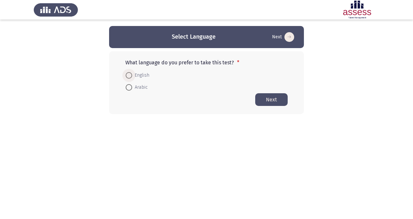
click at [133, 75] on span "English" at bounding box center [140, 75] width 17 height 8
click at [132, 75] on input "English" at bounding box center [129, 75] width 6 height 6
radio input "true"
click at [275, 100] on button "Next" at bounding box center [271, 99] width 32 height 13
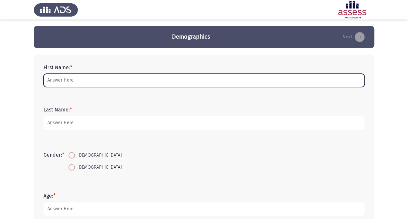
click at [127, 80] on input "First Name: *" at bounding box center [203, 80] width 321 height 13
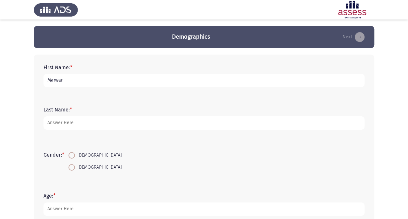
type input "Marwan"
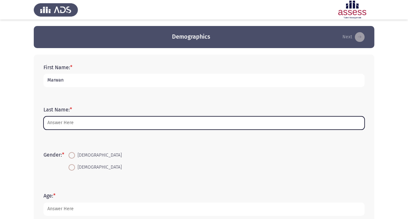
click at [92, 124] on input "Last Name: *" at bounding box center [203, 122] width 321 height 13
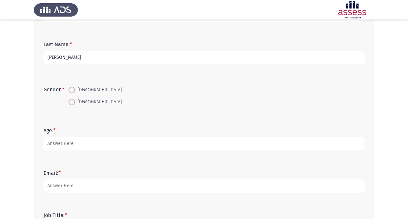
scroll to position [66, 0]
type input "[PERSON_NAME]"
click at [81, 104] on span "[DEMOGRAPHIC_DATA]" at bounding box center [98, 102] width 47 height 8
click at [75, 104] on input "[DEMOGRAPHIC_DATA]" at bounding box center [71, 101] width 6 height 6
radio input "true"
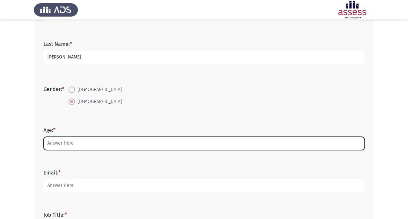
click at [67, 142] on input "Age: *" at bounding box center [203, 143] width 321 height 13
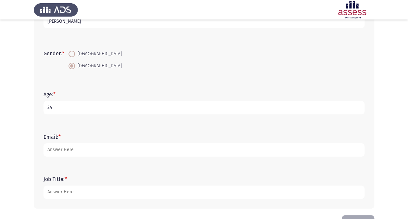
scroll to position [102, 0]
type input "24"
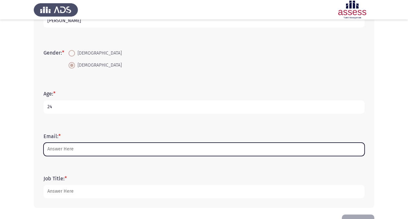
click at [67, 150] on input "Email: *" at bounding box center [203, 148] width 321 height 13
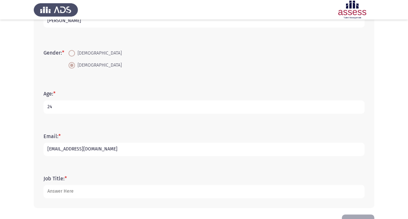
scroll to position [123, 0]
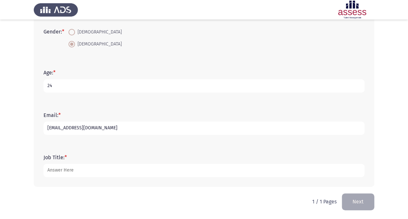
type input "[EMAIL_ADDRESS][DOMAIN_NAME]"
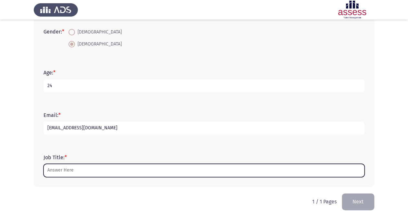
click at [83, 171] on input "Job Title: *" at bounding box center [203, 170] width 321 height 13
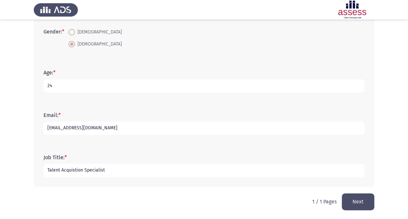
type input "Talent Acquistion Specialist"
click at [353, 194] on button "Next" at bounding box center [358, 201] width 32 height 17
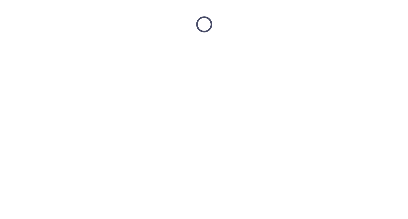
scroll to position [0, 0]
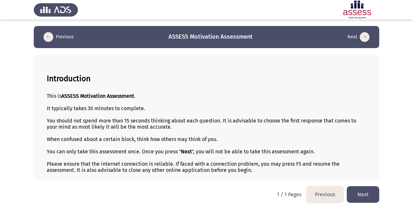
click at [362, 188] on button "Next" at bounding box center [363, 194] width 32 height 17
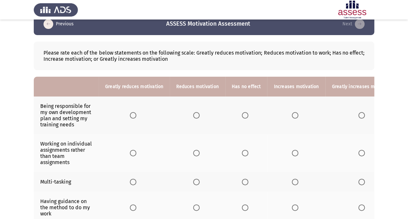
scroll to position [13, 0]
click at [358, 114] on span "Select an option" at bounding box center [361, 115] width 6 height 6
click at [358, 114] on input "Select an option" at bounding box center [361, 115] width 6 height 6
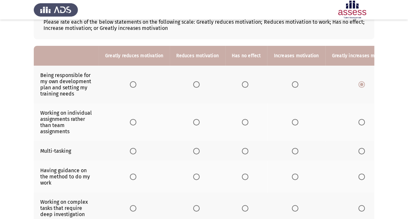
scroll to position [44, 0]
click at [242, 122] on span "Select an option" at bounding box center [245, 121] width 6 height 6
click at [242, 122] on input "Select an option" at bounding box center [245, 121] width 6 height 6
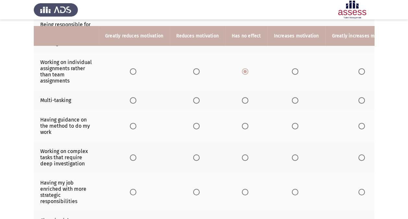
scroll to position [101, 0]
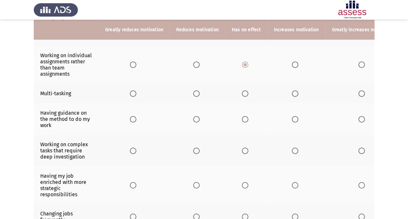
click at [241, 91] on th at bounding box center [246, 93] width 42 height 20
click at [242, 91] on span "Select an option" at bounding box center [245, 93] width 6 height 6
click at [242, 91] on input "Select an option" at bounding box center [245, 93] width 6 height 6
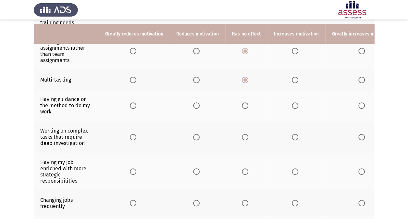
scroll to position [119, 0]
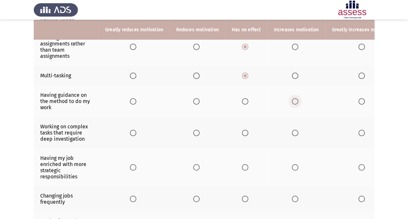
click at [292, 100] on span "Select an option" at bounding box center [295, 101] width 6 height 6
click at [292, 100] on input "Select an option" at bounding box center [295, 101] width 6 height 6
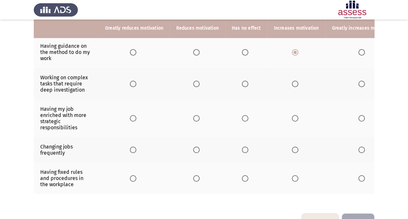
scroll to position [169, 0]
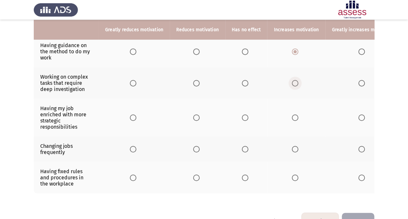
click at [296, 81] on label "Select an option" at bounding box center [296, 83] width 9 height 6
click at [296, 81] on input "Select an option" at bounding box center [295, 83] width 6 height 6
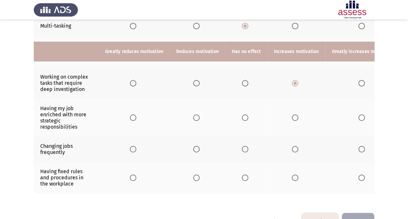
scroll to position [190, 0]
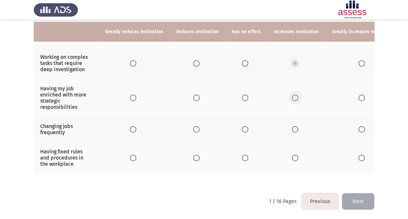
click at [292, 94] on span "Select an option" at bounding box center [295, 97] width 6 height 6
click at [292, 94] on input "Select an option" at bounding box center [295, 97] width 6 height 6
click at [243, 126] on span "Select an option" at bounding box center [245, 129] width 6 height 6
click at [243, 126] on input "Select an option" at bounding box center [245, 129] width 6 height 6
click at [248, 154] on label "Select an option" at bounding box center [246, 157] width 9 height 6
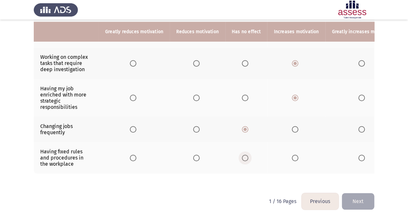
click at [248, 154] on input "Select an option" at bounding box center [245, 157] width 6 height 6
click at [294, 154] on span "Select an option" at bounding box center [295, 157] width 6 height 6
click at [294, 154] on input "Select an option" at bounding box center [295, 157] width 6 height 6
click at [352, 205] on button "Next" at bounding box center [358, 201] width 32 height 17
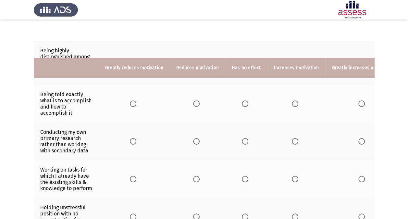
scroll to position [26, 0]
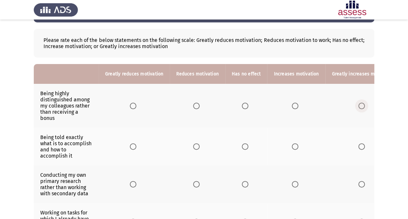
click at [360, 106] on span "Select an option" at bounding box center [361, 106] width 6 height 6
click at [360, 106] on input "Select an option" at bounding box center [361, 106] width 6 height 6
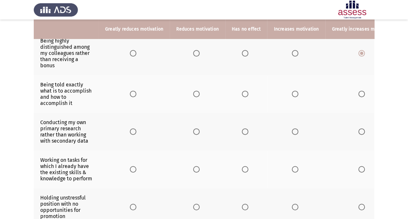
scroll to position [79, 0]
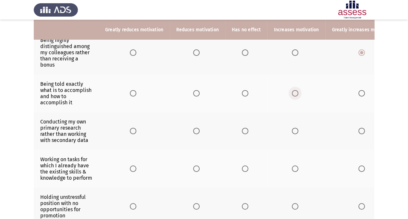
click at [294, 93] on span "Select an option" at bounding box center [295, 93] width 6 height 6
click at [294, 93] on input "Select an option" at bounding box center [295, 93] width 6 height 6
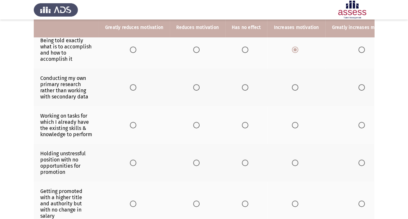
scroll to position [123, 0]
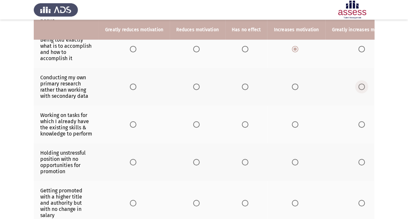
click at [358, 86] on span "Select an option" at bounding box center [361, 86] width 6 height 6
click at [358, 86] on input "Select an option" at bounding box center [361, 86] width 6 height 6
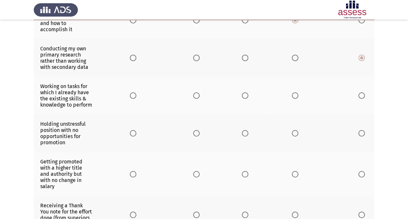
scroll to position [153, 0]
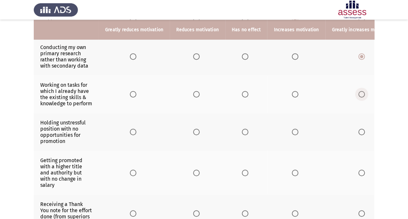
click at [358, 96] on span "Select an option" at bounding box center [361, 94] width 6 height 6
click at [358, 96] on input "Select an option" at bounding box center [361, 94] width 6 height 6
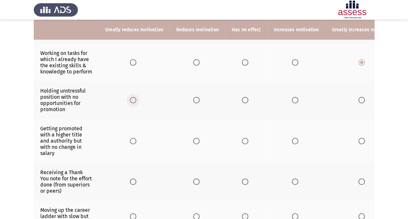
click at [132, 103] on span "Select an option" at bounding box center [133, 100] width 6 height 6
click at [132, 103] on input "Select an option" at bounding box center [133, 100] width 6 height 6
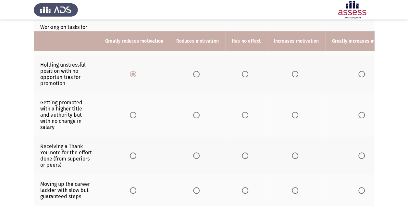
scroll to position [223, 0]
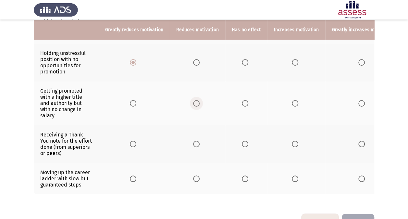
click at [194, 106] on span "Select an option" at bounding box center [196, 103] width 6 height 6
click at [194, 106] on input "Select an option" at bounding box center [196, 103] width 6 height 6
click at [358, 144] on span "Select an option" at bounding box center [361, 144] width 6 height 6
click at [358, 144] on input "Select an option" at bounding box center [361, 144] width 6 height 6
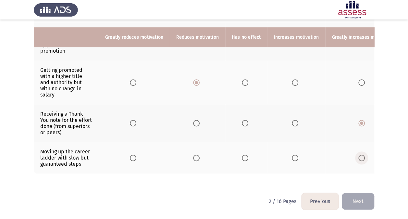
click at [360, 154] on span "Select an option" at bounding box center [361, 157] width 6 height 6
click at [360, 154] on input "Select an option" at bounding box center [361, 157] width 6 height 6
click at [292, 154] on span "Select an option" at bounding box center [295, 157] width 6 height 6
click at [292, 154] on input "Select an option" at bounding box center [295, 157] width 6 height 6
click at [354, 196] on button "Next" at bounding box center [358, 201] width 32 height 17
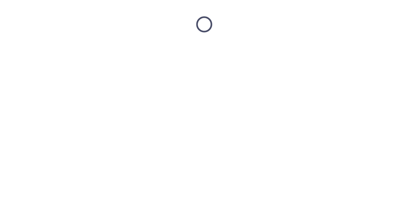
scroll to position [0, 0]
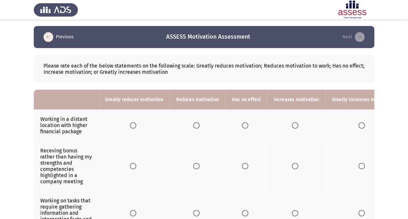
click at [358, 121] on th at bounding box center [362, 124] width 75 height 31
click at [358, 124] on span "Select an option" at bounding box center [361, 125] width 6 height 6
click at [358, 124] on input "Select an option" at bounding box center [361, 125] width 6 height 6
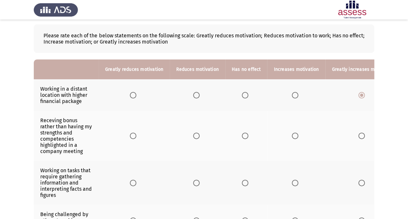
scroll to position [31, 0]
click at [292, 133] on span "Select an option" at bounding box center [295, 135] width 6 height 6
click at [292, 133] on input "Select an option" at bounding box center [295, 135] width 6 height 6
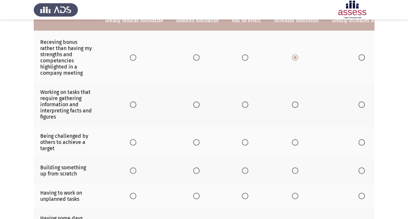
scroll to position [114, 0]
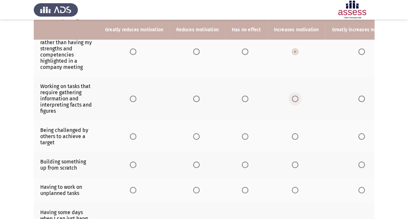
click at [292, 99] on span "Select an option" at bounding box center [295, 98] width 6 height 6
click at [292, 99] on input "Select an option" at bounding box center [295, 98] width 6 height 6
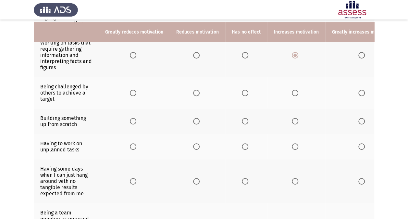
scroll to position [161, 0]
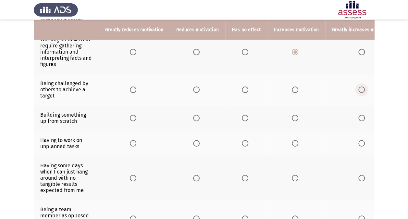
click at [358, 88] on span "Select an option" at bounding box center [361, 89] width 6 height 6
click at [358, 88] on input "Select an option" at bounding box center [361, 89] width 6 height 6
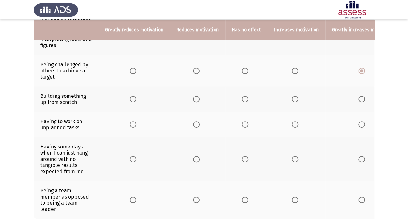
scroll to position [180, 0]
click at [358, 96] on span "Select an option" at bounding box center [361, 98] width 6 height 6
click at [358, 96] on input "Select an option" at bounding box center [361, 98] width 6 height 6
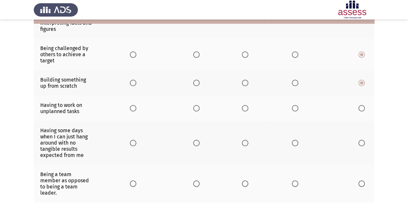
scroll to position [200, 0]
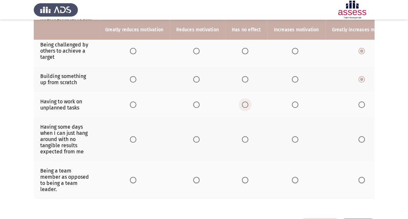
click at [244, 101] on span "Select an option" at bounding box center [245, 104] width 6 height 6
click at [244, 101] on input "Select an option" at bounding box center [245, 104] width 6 height 6
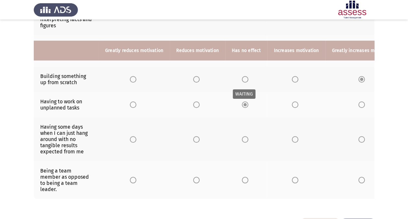
scroll to position [220, 0]
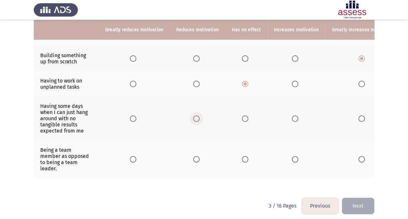
click at [197, 117] on span "Select an option" at bounding box center [196, 118] width 6 height 6
click at [197, 117] on input "Select an option" at bounding box center [196, 118] width 6 height 6
click at [243, 156] on span "Select an option" at bounding box center [245, 159] width 6 height 6
click at [243, 156] on input "Select an option" at bounding box center [245, 159] width 6 height 6
click at [193, 156] on span "Select an option" at bounding box center [196, 159] width 6 height 6
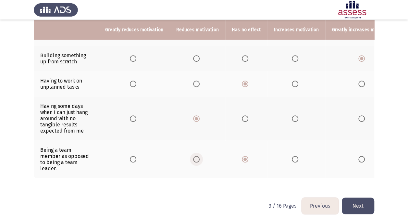
click at [193, 156] on input "Select an option" at bounding box center [196, 159] width 6 height 6
click at [358, 199] on button "Next" at bounding box center [358, 205] width 32 height 17
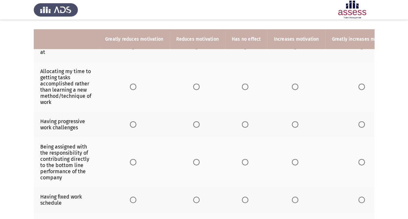
scroll to position [0, 0]
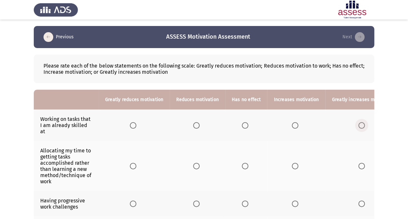
click at [358, 123] on span "Select an option" at bounding box center [361, 125] width 6 height 6
click at [358, 123] on input "Select an option" at bounding box center [361, 125] width 6 height 6
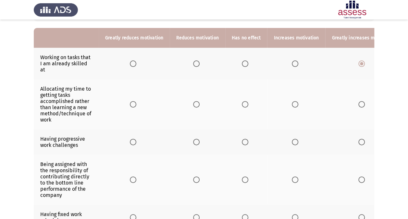
scroll to position [64, 0]
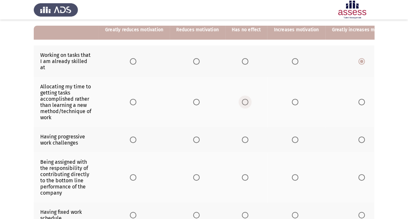
click at [243, 99] on span "Select an option" at bounding box center [245, 102] width 6 height 6
click at [243, 99] on input "Select an option" at bounding box center [245, 102] width 6 height 6
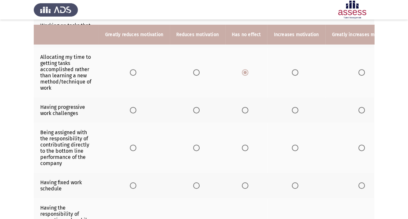
scroll to position [98, 0]
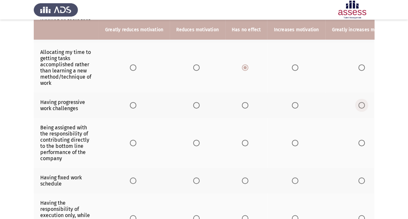
click at [359, 102] on span "Select an option" at bounding box center [361, 105] width 6 height 6
click at [359, 102] on input "Select an option" at bounding box center [361, 105] width 6 height 6
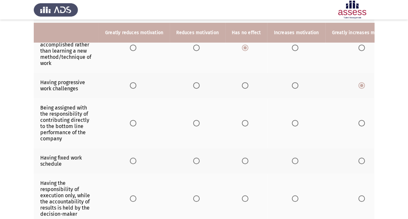
scroll to position [122, 0]
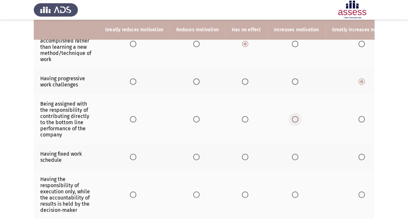
click at [292, 116] on span "Select an option" at bounding box center [295, 119] width 6 height 6
click at [292, 116] on input "Select an option" at bounding box center [295, 119] width 6 height 6
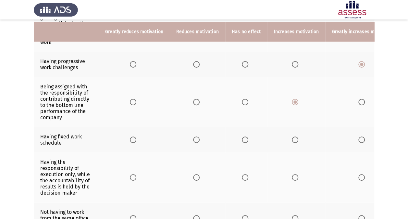
scroll to position [143, 0]
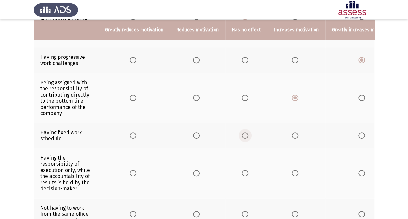
click at [244, 132] on span "Select an option" at bounding box center [245, 135] width 6 height 6
click at [244, 132] on input "Select an option" at bounding box center [245, 135] width 6 height 6
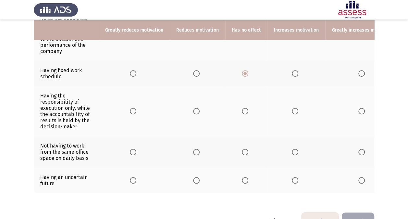
scroll to position [206, 0]
click at [245, 107] on span "Select an option" at bounding box center [245, 110] width 6 height 6
click at [245, 107] on input "Select an option" at bounding box center [245, 110] width 6 height 6
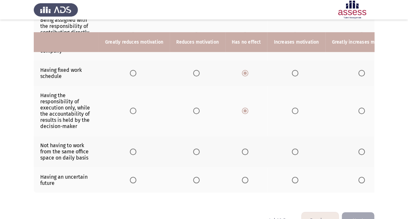
scroll to position [220, 0]
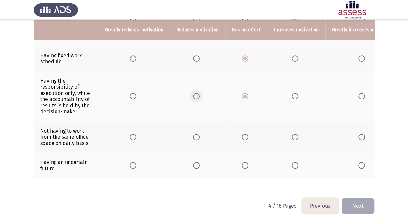
click at [195, 93] on span "Select an option" at bounding box center [196, 96] width 6 height 6
click at [195, 93] on input "Select an option" at bounding box center [196, 96] width 6 height 6
click at [239, 86] on th at bounding box center [246, 96] width 42 height 50
click at [243, 93] on span "Select an option" at bounding box center [245, 96] width 6 height 6
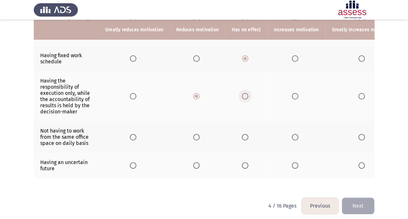
click at [243, 93] on input "Select an option" at bounding box center [245, 96] width 6 height 6
click at [243, 123] on th at bounding box center [246, 136] width 42 height 31
click at [243, 134] on span "Select an option" at bounding box center [245, 137] width 6 height 6
click at [243, 134] on input "Select an option" at bounding box center [245, 137] width 6 height 6
click at [130, 162] on span "Select an option" at bounding box center [133, 165] width 6 height 6
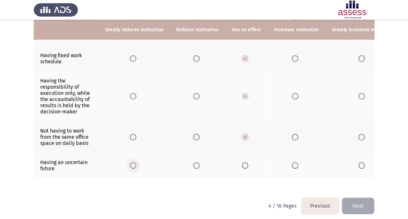
click at [130, 162] on input "Select an option" at bounding box center [133, 165] width 6 height 6
click at [356, 202] on button "Next" at bounding box center [358, 205] width 32 height 17
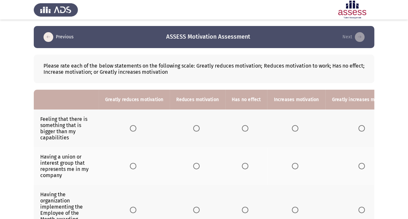
click at [59, 74] on div "Please rate each of the below statements on the following scale: Greatly reduce…" at bounding box center [204, 69] width 340 height 29
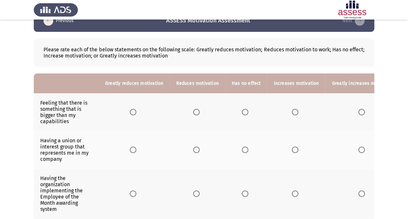
scroll to position [18, 0]
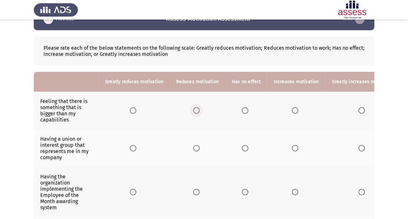
click at [193, 113] on span "Select an option" at bounding box center [196, 110] width 6 height 6
click at [193, 113] on input "Select an option" at bounding box center [196, 110] width 6 height 6
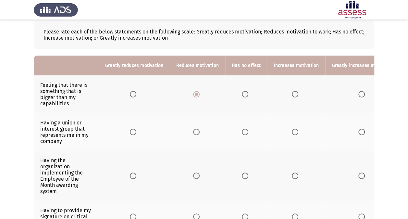
scroll to position [34, 0]
click at [295, 130] on span "Select an option" at bounding box center [295, 131] width 6 height 6
click at [295, 130] on input "Select an option" at bounding box center [295, 131] width 6 height 6
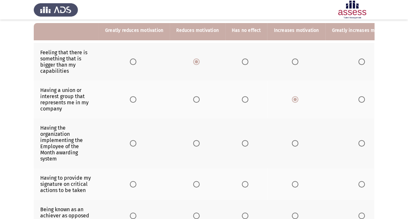
scroll to position [67, 0]
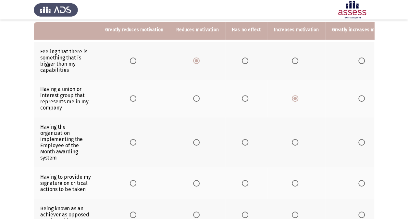
click at [71, 154] on td "Having the organization implementing the Employee of the Month awarding system" at bounding box center [66, 142] width 65 height 50
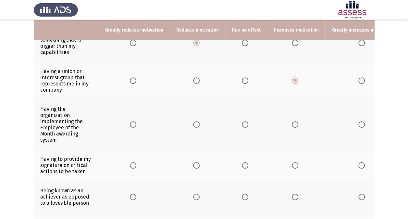
scroll to position [86, 0]
click at [243, 121] on span "Select an option" at bounding box center [245, 124] width 6 height 6
click at [243, 121] on input "Select an option" at bounding box center [245, 124] width 6 height 6
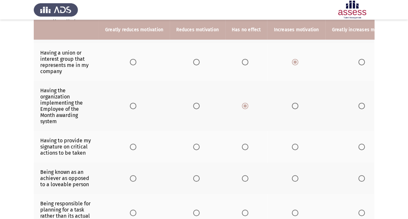
scroll to position [105, 0]
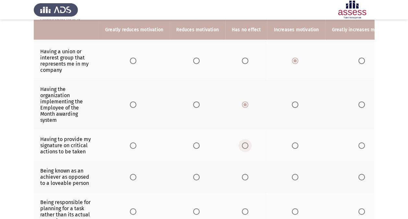
click at [244, 145] on span "Select an option" at bounding box center [245, 145] width 6 height 6
click at [244, 145] on input "Select an option" at bounding box center [245, 145] width 6 height 6
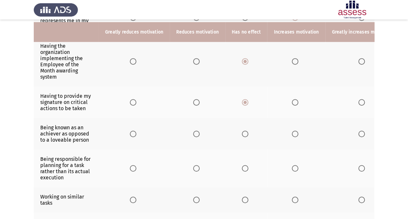
scroll to position [151, 0]
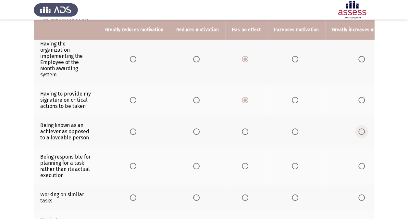
click at [358, 131] on span "Select an option" at bounding box center [361, 131] width 6 height 6
click at [358, 131] on input "Select an option" at bounding box center [361, 131] width 6 height 6
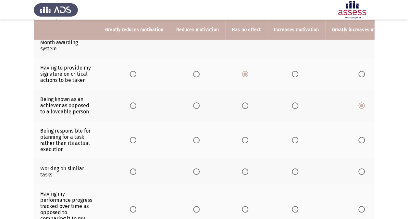
scroll to position [181, 0]
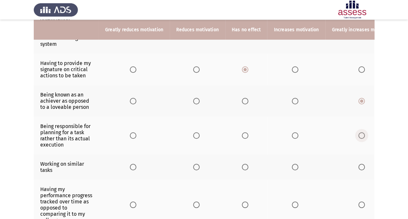
click at [358, 132] on span "Select an option" at bounding box center [361, 135] width 6 height 6
click at [358, 132] on input "Select an option" at bounding box center [361, 135] width 6 height 6
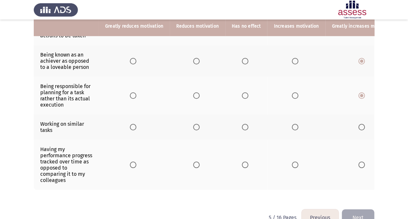
scroll to position [221, 0]
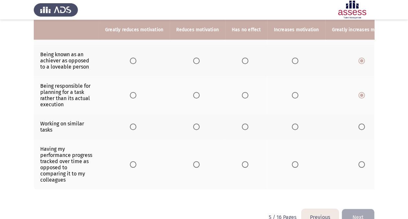
drag, startPoint x: 245, startPoint y: 120, endPoint x: 241, endPoint y: 123, distance: 5.2
click at [241, 123] on th at bounding box center [246, 126] width 42 height 25
click at [242, 123] on span "Select an option" at bounding box center [245, 126] width 6 height 6
click at [242, 123] on input "Select an option" at bounding box center [245, 126] width 6 height 6
click at [292, 162] on span "Select an option" at bounding box center [295, 164] width 6 height 6
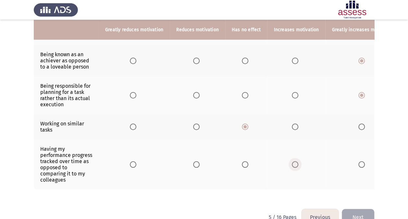
click at [292, 162] on input "Select an option" at bounding box center [295, 164] width 6 height 6
click at [242, 162] on span "Select an option" at bounding box center [245, 164] width 6 height 6
click at [242, 162] on input "Select an option" at bounding box center [245, 164] width 6 height 6
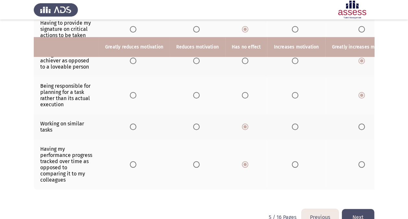
scroll to position [239, 0]
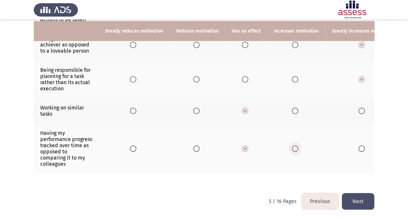
click at [292, 145] on span "Select an option" at bounding box center [295, 148] width 6 height 6
click at [292, 145] on input "Select an option" at bounding box center [295, 148] width 6 height 6
click at [356, 197] on button "Next" at bounding box center [358, 201] width 32 height 17
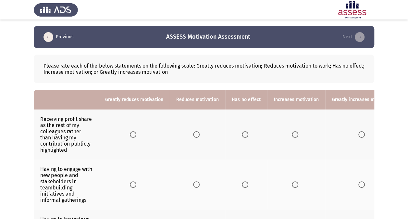
click at [245, 131] on span "Select an option" at bounding box center [245, 134] width 6 height 6
click at [245, 131] on input "Select an option" at bounding box center [245, 134] width 6 height 6
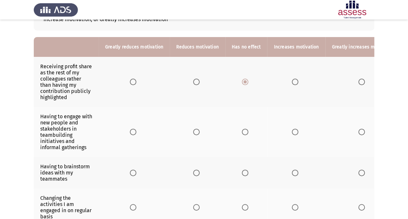
scroll to position [53, 0]
click at [359, 129] on span "Select an option" at bounding box center [361, 131] width 6 height 6
click at [359, 129] on input "Select an option" at bounding box center [361, 131] width 6 height 6
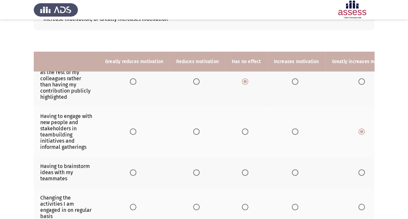
scroll to position [85, 0]
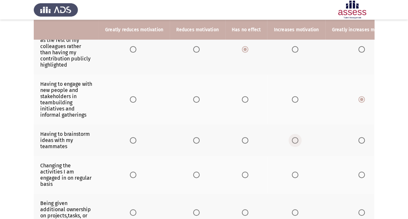
click at [292, 137] on span "Select an option" at bounding box center [295, 140] width 6 height 6
click at [292, 137] on input "Select an option" at bounding box center [295, 140] width 6 height 6
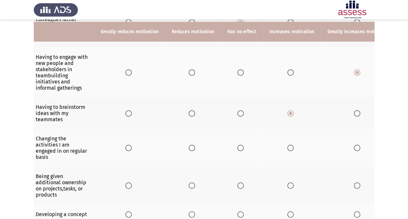
scroll to position [116, 0]
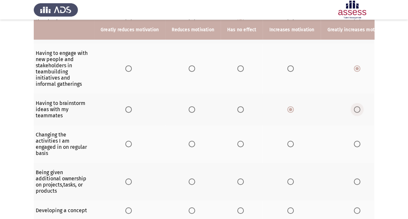
click at [354, 107] on span "Select an option" at bounding box center [357, 109] width 6 height 6
click at [354, 107] on input "Select an option" at bounding box center [357, 109] width 6 height 6
click at [241, 142] on span "Select an option" at bounding box center [240, 144] width 6 height 6
click at [241, 142] on input "Select an option" at bounding box center [240, 144] width 6 height 6
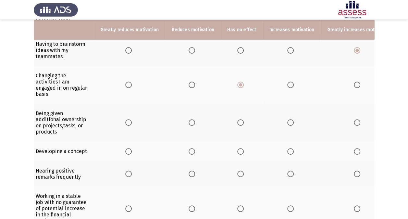
scroll to position [178, 0]
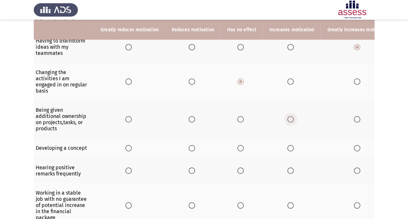
click at [287, 116] on span "Select an option" at bounding box center [290, 119] width 6 height 6
click at [287, 116] on input "Select an option" at bounding box center [290, 119] width 6 height 6
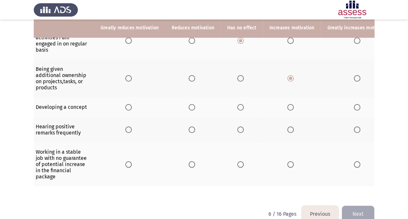
scroll to position [220, 0]
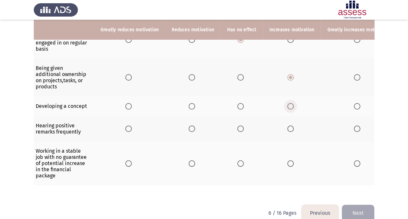
click at [287, 104] on span "Select an option" at bounding box center [290, 106] width 6 height 6
click at [287, 104] on input "Select an option" at bounding box center [290, 106] width 6 height 6
click at [356, 104] on span "Select an option" at bounding box center [357, 106] width 6 height 6
click at [356, 104] on input "Select an option" at bounding box center [357, 106] width 6 height 6
click at [288, 125] on span "Select an option" at bounding box center [290, 128] width 6 height 6
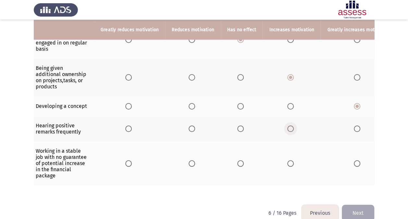
click at [288, 125] on input "Select an option" at bounding box center [290, 128] width 6 height 6
click at [127, 160] on span "Select an option" at bounding box center [128, 163] width 6 height 6
click at [127, 160] on input "Select an option" at bounding box center [128, 163] width 6 height 6
click at [361, 214] on button "Next" at bounding box center [358, 212] width 32 height 17
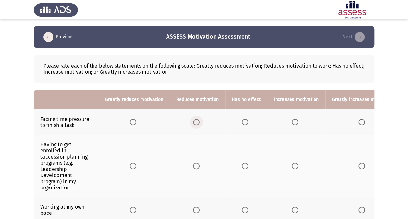
click at [194, 122] on span "Select an option" at bounding box center [196, 122] width 6 height 6
click at [194, 122] on input "Select an option" at bounding box center [196, 122] width 6 height 6
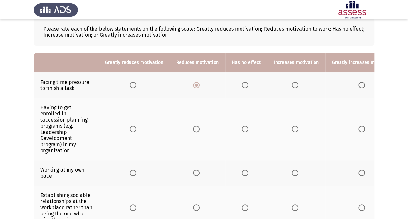
scroll to position [41, 0]
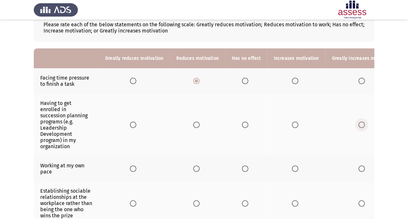
click at [361, 124] on label "Select an option" at bounding box center [362, 124] width 9 height 6
click at [361, 124] on input "Select an option" at bounding box center [361, 124] width 6 height 6
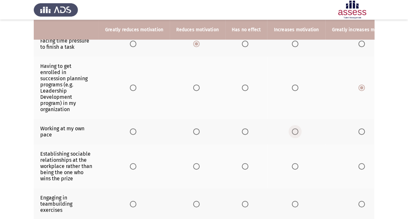
click at [294, 128] on span "Select an option" at bounding box center [295, 131] width 6 height 6
click at [294, 128] on input "Select an option" at bounding box center [295, 131] width 6 height 6
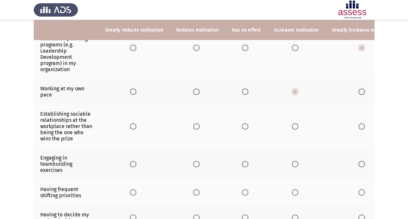
scroll to position [118, 0]
click at [242, 127] on span "Select an option" at bounding box center [245, 126] width 6 height 6
click at [242, 127] on input "Select an option" at bounding box center [245, 126] width 6 height 6
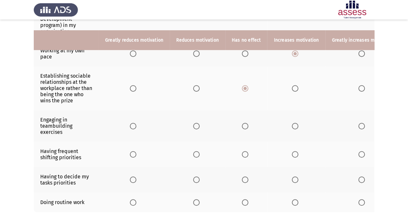
scroll to position [167, 0]
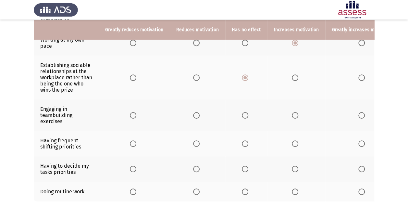
click at [292, 112] on span "Select an option" at bounding box center [295, 115] width 6 height 6
click at [292, 112] on input "Select an option" at bounding box center [295, 115] width 6 height 6
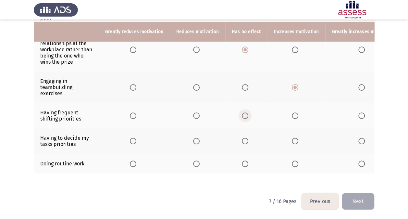
click at [244, 112] on span "Select an option" at bounding box center [245, 115] width 6 height 6
click at [244, 112] on input "Select an option" at bounding box center [245, 115] width 6 height 6
click at [292, 138] on span "Select an option" at bounding box center [295, 141] width 6 height 6
click at [292, 138] on input "Select an option" at bounding box center [295, 141] width 6 height 6
click at [242, 161] on span "Select an option" at bounding box center [245, 163] width 6 height 6
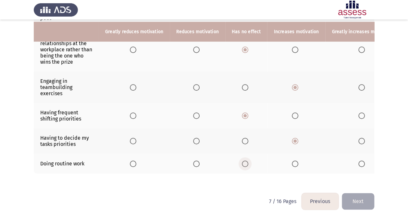
click at [242, 161] on input "Select an option" at bounding box center [245, 163] width 6 height 6
click at [354, 200] on button "Next" at bounding box center [358, 201] width 32 height 17
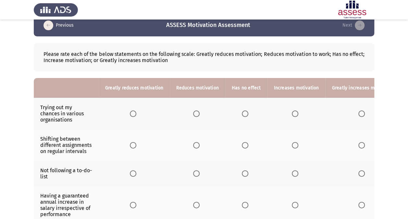
scroll to position [13, 0]
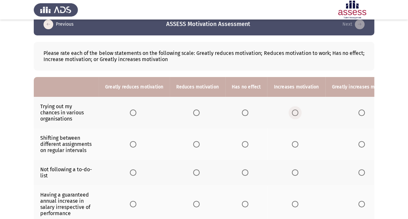
click at [292, 114] on span "Select an option" at bounding box center [295, 112] width 6 height 6
click at [292, 114] on input "Select an option" at bounding box center [295, 112] width 6 height 6
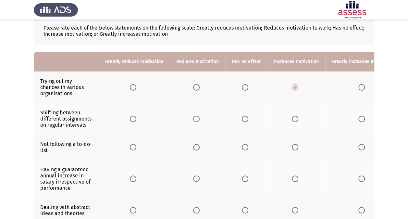
scroll to position [39, 0]
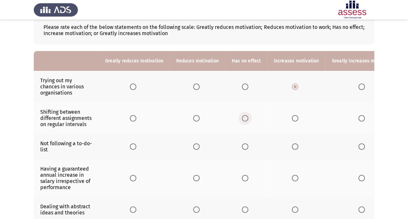
click at [244, 115] on span "Select an option" at bounding box center [245, 118] width 6 height 6
click at [244, 115] on input "Select an option" at bounding box center [245, 118] width 6 height 6
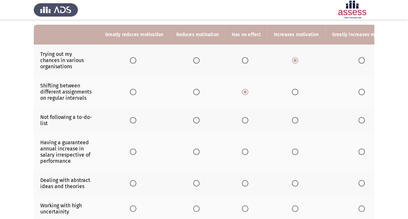
scroll to position [67, 0]
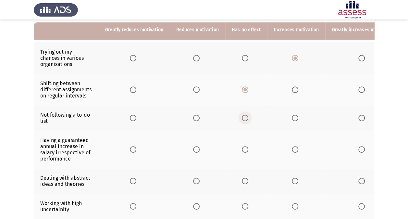
click at [244, 115] on span "Select an option" at bounding box center [245, 118] width 6 height 6
click at [244, 115] on input "Select an option" at bounding box center [245, 118] width 6 height 6
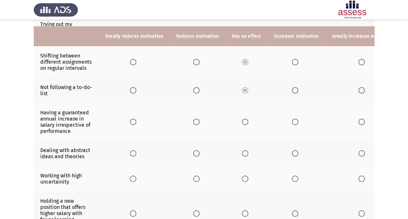
scroll to position [102, 0]
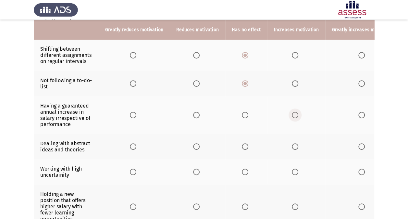
click at [293, 115] on span "Select an option" at bounding box center [295, 115] width 6 height 6
click at [293, 115] on input "Select an option" at bounding box center [295, 115] width 6 height 6
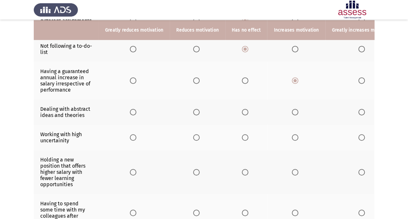
scroll to position [136, 0]
click at [293, 111] on span "Select an option" at bounding box center [295, 111] width 6 height 6
click at [293, 111] on input "Select an option" at bounding box center [295, 111] width 6 height 6
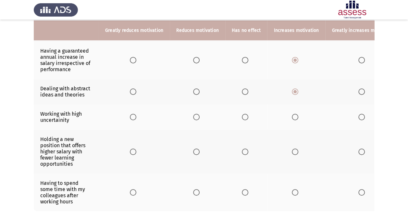
scroll to position [157, 0]
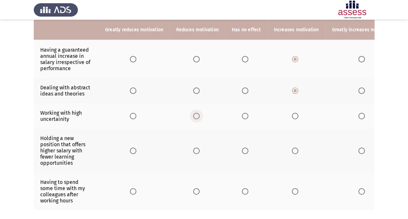
click at [195, 113] on span "Select an option" at bounding box center [196, 116] width 6 height 6
click at [195, 113] on input "Select an option" at bounding box center [196, 116] width 6 height 6
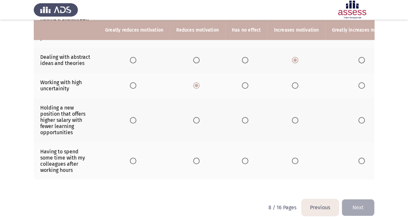
scroll to position [188, 0]
click at [198, 118] on label "Select an option" at bounding box center [197, 119] width 9 height 6
click at [198, 118] on input "Select an option" at bounding box center [196, 119] width 6 height 6
click at [358, 160] on span "Select an option" at bounding box center [361, 160] width 6 height 6
click at [358, 160] on input "Select an option" at bounding box center [361, 160] width 6 height 6
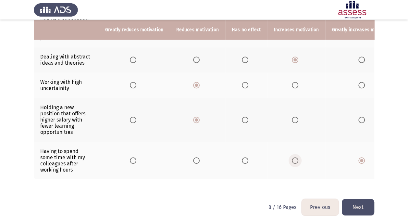
click at [292, 157] on span "Select an option" at bounding box center [295, 160] width 6 height 6
click at [292, 157] on input "Select an option" at bounding box center [295, 160] width 6 height 6
click at [354, 207] on button "Next" at bounding box center [358, 207] width 32 height 17
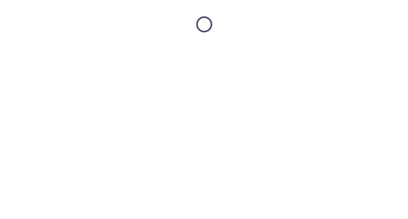
scroll to position [0, 0]
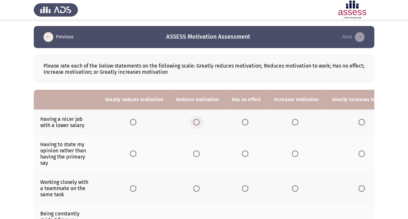
click at [196, 121] on span "Select an option" at bounding box center [196, 122] width 6 height 6
click at [196, 121] on input "Select an option" at bounding box center [196, 122] width 6 height 6
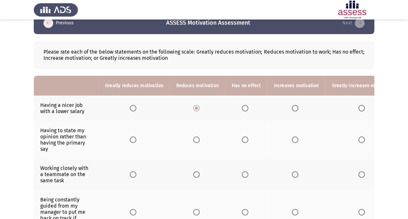
scroll to position [17, 0]
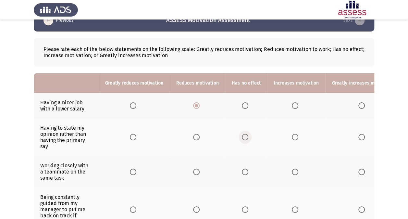
click at [244, 134] on span "Select an option" at bounding box center [245, 137] width 6 height 6
click at [244, 134] on input "Select an option" at bounding box center [245, 137] width 6 height 6
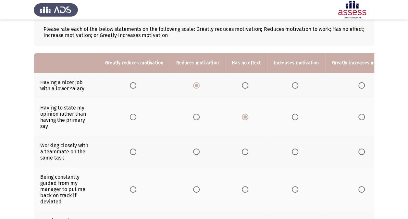
scroll to position [37, 0]
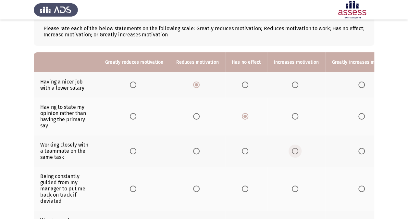
click at [292, 148] on span "Select an option" at bounding box center [295, 151] width 6 height 6
click at [292, 148] on input "Select an option" at bounding box center [295, 151] width 6 height 6
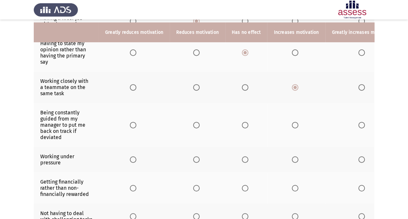
scroll to position [104, 0]
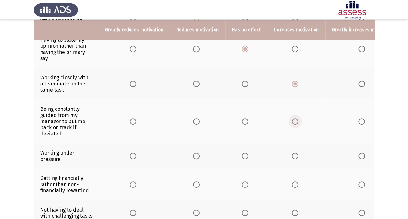
click at [292, 118] on span "Select an option" at bounding box center [295, 121] width 6 height 6
click at [292, 118] on input "Select an option" at bounding box center [295, 121] width 6 height 6
click at [243, 153] on span "Select an option" at bounding box center [245, 156] width 6 height 6
click at [243, 153] on input "Select an option" at bounding box center [245, 156] width 6 height 6
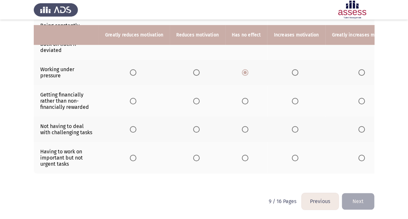
scroll to position [194, 0]
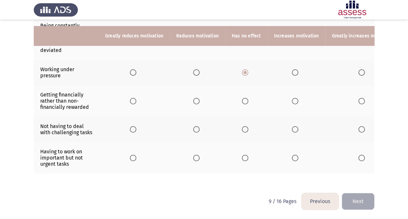
drag, startPoint x: 149, startPoint y: 105, endPoint x: 289, endPoint y: 91, distance: 140.9
click at [289, 91] on tr "Getting financially rather than non-financially rewarded" at bounding box center [217, 100] width 366 height 31
click at [292, 98] on span "Select an option" at bounding box center [295, 101] width 6 height 6
click at [292, 98] on input "Select an option" at bounding box center [295, 101] width 6 height 6
click at [293, 126] on span "Select an option" at bounding box center [295, 129] width 6 height 6
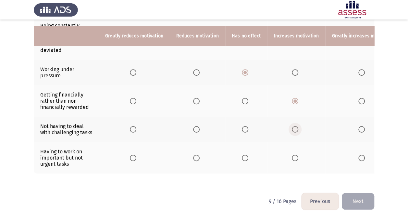
click at [293, 126] on input "Select an option" at bounding box center [295, 129] width 6 height 6
click at [243, 126] on span "Select an option" at bounding box center [245, 129] width 6 height 6
click at [243, 126] on input "Select an option" at bounding box center [245, 129] width 6 height 6
click at [292, 157] on span "Select an option" at bounding box center [295, 157] width 6 height 6
click at [292, 157] on input "Select an option" at bounding box center [295, 157] width 6 height 6
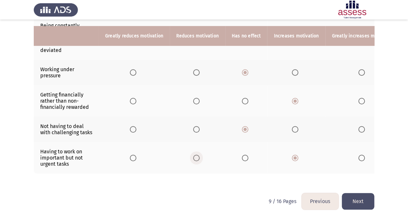
click at [195, 155] on span "Select an option" at bounding box center [196, 157] width 6 height 6
click at [195, 155] on input "Select an option" at bounding box center [196, 157] width 6 height 6
click at [240, 158] on th at bounding box center [246, 157] width 42 height 31
click at [242, 157] on span "Select an option" at bounding box center [245, 157] width 6 height 6
click at [242, 157] on input "Select an option" at bounding box center [245, 157] width 6 height 6
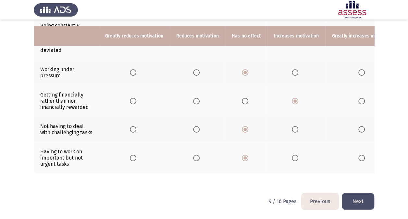
click at [356, 201] on button "Next" at bounding box center [358, 201] width 32 height 17
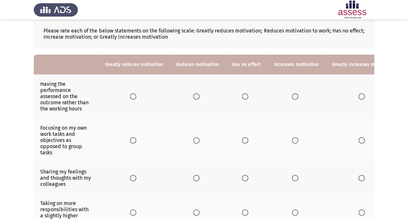
scroll to position [36, 0]
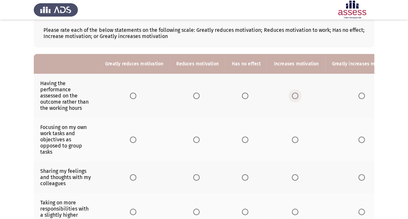
click at [295, 92] on label "Select an option" at bounding box center [296, 95] width 9 height 6
click at [295, 92] on input "Select an option" at bounding box center [295, 95] width 6 height 6
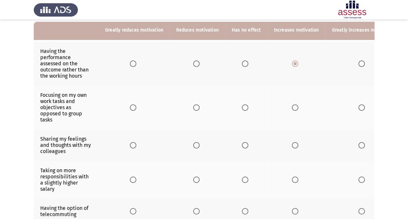
scroll to position [68, 0]
click at [293, 107] on span "Select an option" at bounding box center [295, 107] width 6 height 6
click at [293, 107] on input "Select an option" at bounding box center [295, 107] width 6 height 6
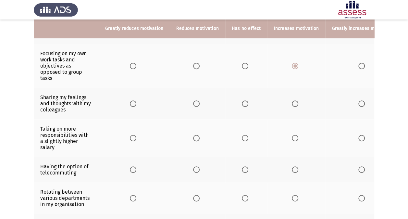
scroll to position [110, 0]
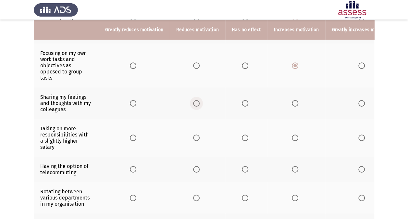
click at [196, 102] on span "Select an option" at bounding box center [196, 103] width 6 height 6
click at [196, 102] on input "Select an option" at bounding box center [196, 103] width 6 height 6
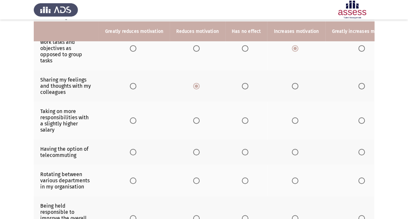
scroll to position [128, 0]
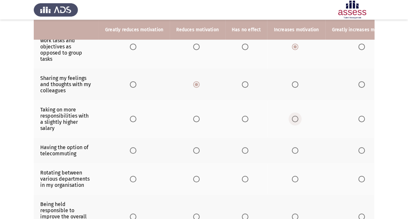
click at [292, 118] on span "Select an option" at bounding box center [295, 119] width 6 height 6
click at [292, 118] on input "Select an option" at bounding box center [295, 119] width 6 height 6
click at [245, 119] on span "Select an option" at bounding box center [245, 119] width 0 height 0
click at [242, 117] on input "Select an option" at bounding box center [245, 119] width 6 height 6
click at [294, 117] on span "Select an option" at bounding box center [295, 119] width 6 height 6
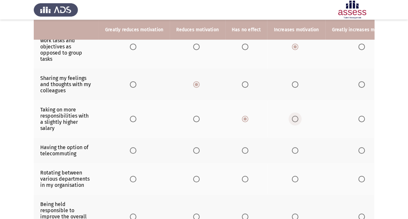
click at [294, 117] on input "Select an option" at bounding box center [295, 119] width 6 height 6
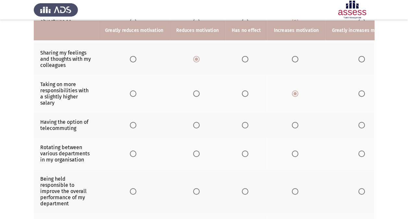
scroll to position [154, 0]
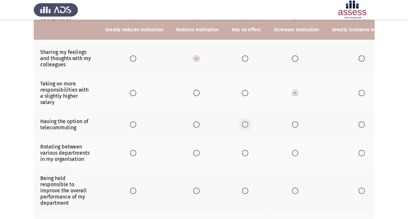
click at [244, 121] on span "Select an option" at bounding box center [245, 124] width 6 height 6
click at [244, 121] on input "Select an option" at bounding box center [245, 124] width 6 height 6
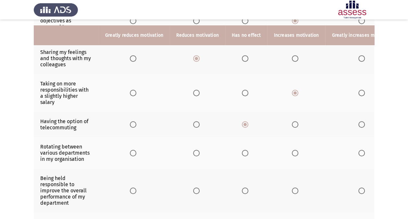
scroll to position [161, 0]
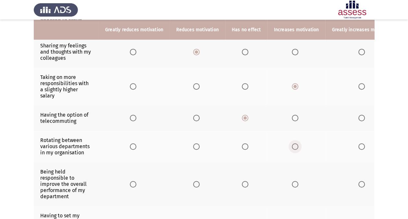
click at [292, 145] on span "Select an option" at bounding box center [295, 146] width 6 height 6
click at [292, 145] on input "Select an option" at bounding box center [295, 146] width 6 height 6
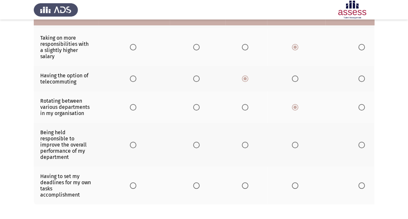
scroll to position [203, 0]
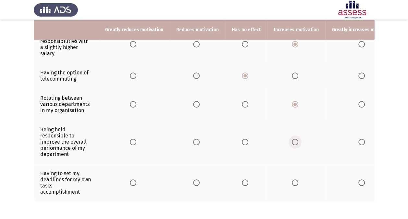
click at [292, 140] on span "Select an option" at bounding box center [295, 142] width 6 height 6
click at [292, 140] on input "Select an option" at bounding box center [295, 142] width 6 height 6
click at [358, 180] on span "Select an option" at bounding box center [361, 182] width 6 height 6
click at [358, 180] on input "Select an option" at bounding box center [361, 182] width 6 height 6
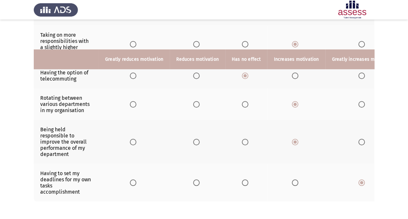
scroll to position [232, 0]
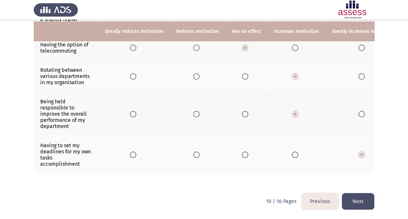
click at [359, 199] on button "Next" at bounding box center [358, 201] width 32 height 17
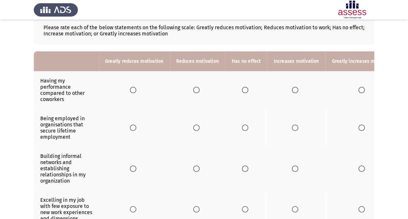
scroll to position [0, 0]
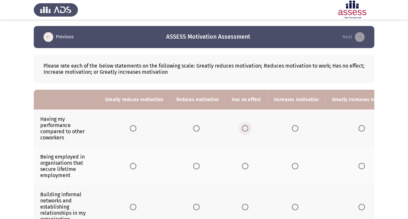
click at [242, 129] on span "Select an option" at bounding box center [245, 128] width 6 height 6
click at [242, 129] on input "Select an option" at bounding box center [245, 128] width 6 height 6
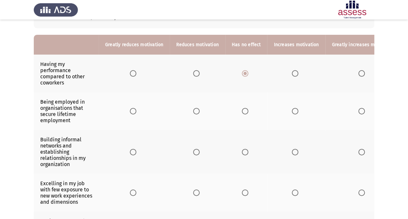
scroll to position [55, 0]
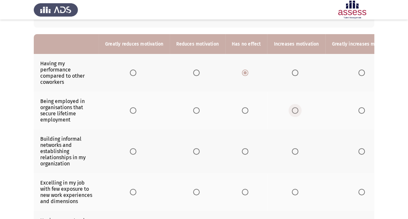
click at [292, 112] on span "Select an option" at bounding box center [295, 110] width 6 height 6
click at [292, 112] on input "Select an option" at bounding box center [295, 110] width 6 height 6
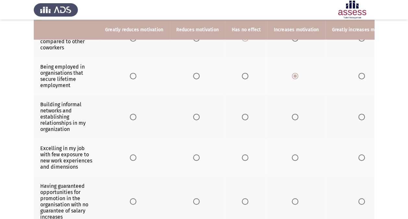
scroll to position [91, 0]
click at [292, 115] on span "Select an option" at bounding box center [295, 116] width 6 height 6
click at [292, 115] on input "Select an option" at bounding box center [295, 116] width 6 height 6
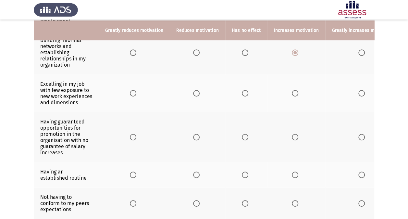
scroll to position [155, 0]
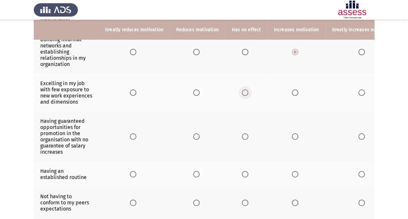
click at [242, 93] on span "Select an option" at bounding box center [245, 92] width 6 height 6
click at [242, 93] on input "Select an option" at bounding box center [245, 92] width 6 height 6
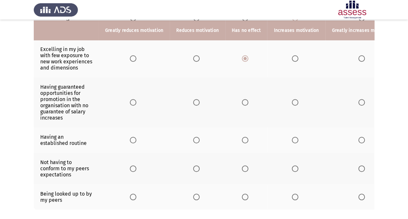
scroll to position [190, 0]
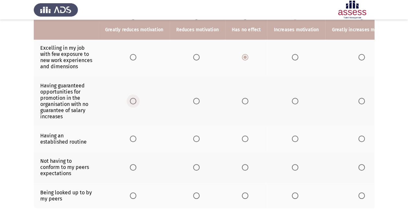
click at [132, 104] on span "Select an option" at bounding box center [133, 101] width 6 height 6
click at [132, 104] on input "Select an option" at bounding box center [133, 101] width 6 height 6
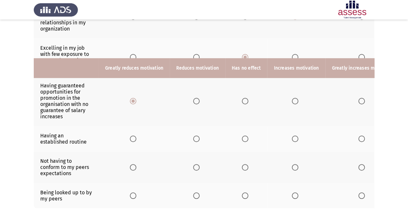
scroll to position [232, 0]
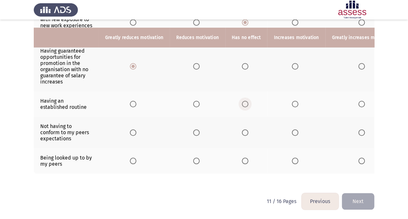
click at [242, 102] on span "Select an option" at bounding box center [245, 104] width 6 height 6
click at [242, 102] on input "Select an option" at bounding box center [245, 104] width 6 height 6
click at [194, 129] on span "Select an option" at bounding box center [196, 132] width 6 height 6
click at [194, 129] on input "Select an option" at bounding box center [196, 132] width 6 height 6
click at [134, 129] on span "Select an option" at bounding box center [133, 132] width 6 height 6
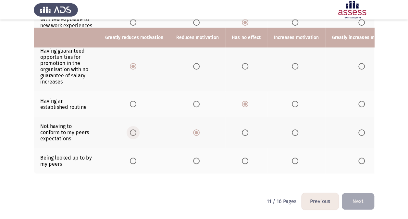
click at [134, 129] on input "Select an option" at bounding box center [133, 132] width 6 height 6
click at [292, 157] on span "Select an option" at bounding box center [295, 160] width 6 height 6
click at [292, 157] on input "Select an option" at bounding box center [295, 160] width 6 height 6
click at [248, 157] on label "Select an option" at bounding box center [246, 160] width 9 height 6
click at [248, 157] on input "Select an option" at bounding box center [245, 160] width 6 height 6
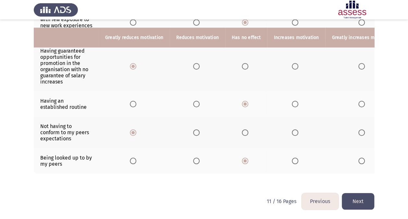
click at [361, 197] on button "Next" at bounding box center [358, 201] width 32 height 17
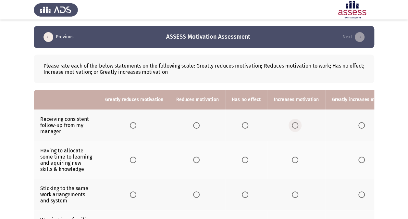
click at [292, 127] on span "Select an option" at bounding box center [295, 125] width 6 height 6
click at [292, 127] on input "Select an option" at bounding box center [295, 125] width 6 height 6
click at [358, 127] on span "Select an option" at bounding box center [361, 125] width 6 height 6
click at [358, 127] on input "Select an option" at bounding box center [361, 125] width 6 height 6
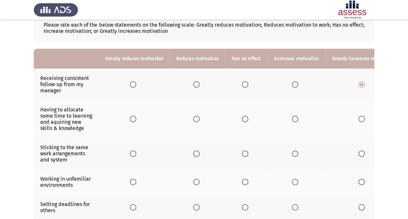
scroll to position [41, 0]
click at [359, 117] on span "Select an option" at bounding box center [361, 118] width 6 height 6
click at [359, 117] on input "Select an option" at bounding box center [361, 118] width 6 height 6
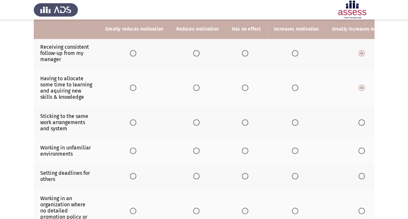
scroll to position [72, 0]
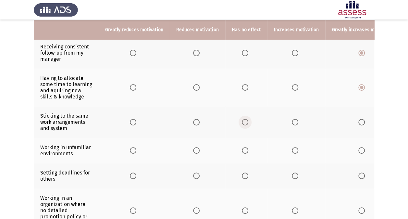
click at [244, 121] on span "Select an option" at bounding box center [245, 122] width 6 height 6
click at [244, 121] on input "Select an option" at bounding box center [245, 122] width 6 height 6
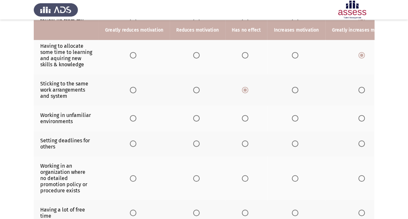
scroll to position [105, 0]
click at [242, 118] on span "Select an option" at bounding box center [245, 118] width 6 height 6
click at [242, 118] on input "Select an option" at bounding box center [245, 118] width 6 height 6
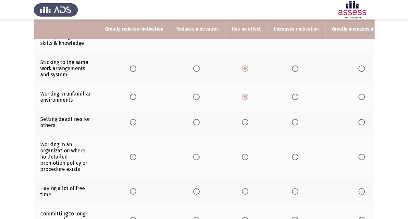
scroll to position [126, 0]
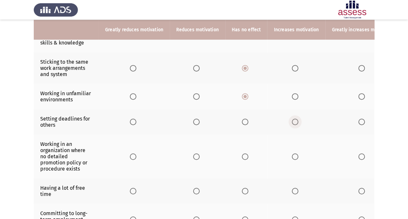
click at [292, 118] on span "Select an option" at bounding box center [295, 121] width 6 height 6
click at [292, 118] on input "Select an option" at bounding box center [295, 121] width 6 height 6
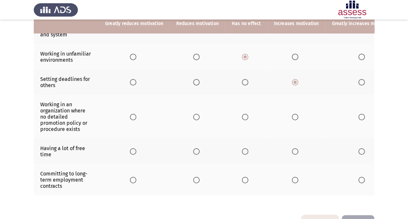
scroll to position [167, 0]
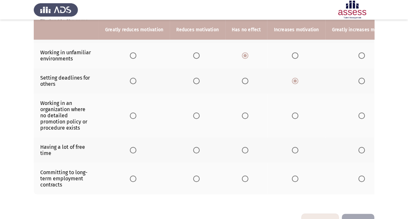
click at [195, 110] on th at bounding box center [197, 115] width 55 height 44
click at [196, 116] on span "Select an option" at bounding box center [196, 115] width 6 height 6
click at [196, 116] on input "Select an option" at bounding box center [196, 115] width 6 height 6
click at [246, 149] on span "Select an option" at bounding box center [245, 150] width 6 height 6
click at [246, 149] on input "Select an option" at bounding box center [245, 150] width 6 height 6
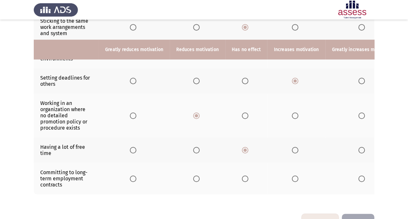
scroll to position [190, 0]
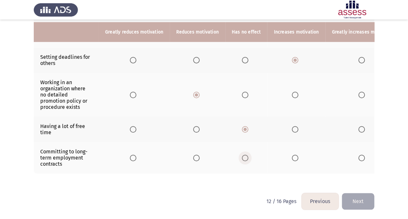
click at [244, 154] on span "Select an option" at bounding box center [245, 157] width 6 height 6
click at [244, 154] on input "Select an option" at bounding box center [245, 157] width 6 height 6
click at [364, 199] on button "Next" at bounding box center [358, 201] width 32 height 17
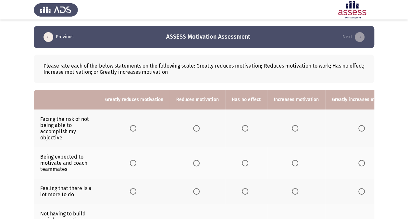
scroll to position [19, 0]
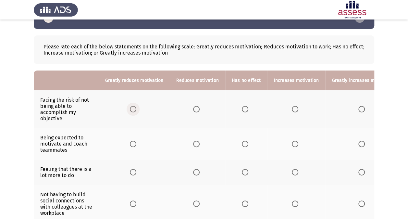
click at [134, 107] on span "Select an option" at bounding box center [133, 109] width 6 height 6
click at [134, 107] on input "Select an option" at bounding box center [133, 109] width 6 height 6
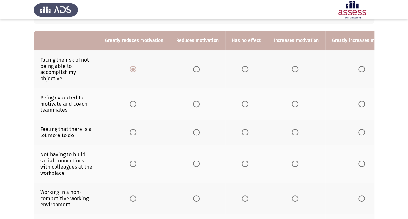
scroll to position [61, 0]
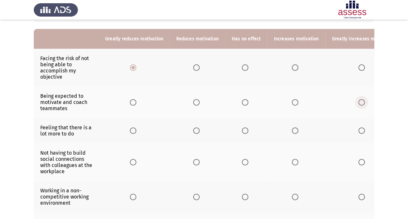
click at [358, 99] on span "Select an option" at bounding box center [361, 102] width 6 height 6
click at [358, 99] on input "Select an option" at bounding box center [361, 102] width 6 height 6
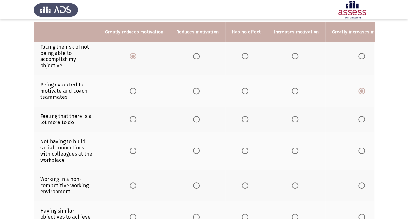
scroll to position [71, 0]
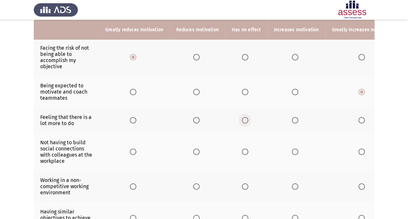
click at [242, 118] on span "Select an option" at bounding box center [245, 120] width 6 height 6
click at [242, 118] on input "Select an option" at bounding box center [245, 120] width 6 height 6
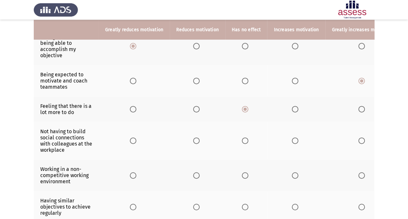
scroll to position [84, 0]
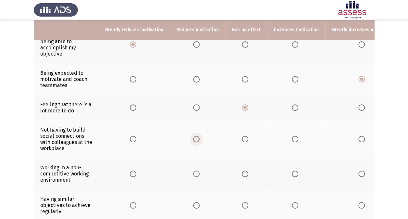
click at [196, 138] on span "Select an option" at bounding box center [196, 139] width 6 height 6
click at [196, 138] on input "Select an option" at bounding box center [196, 139] width 6 height 6
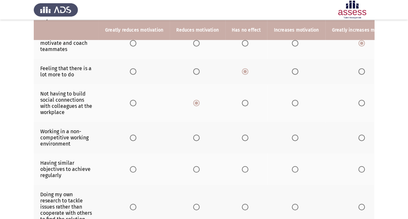
scroll to position [120, 0]
click at [193, 135] on span "Select an option" at bounding box center [196, 137] width 6 height 6
click at [193, 135] on input "Select an option" at bounding box center [196, 137] width 6 height 6
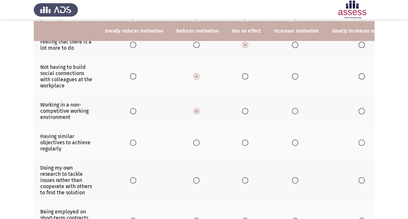
scroll to position [148, 0]
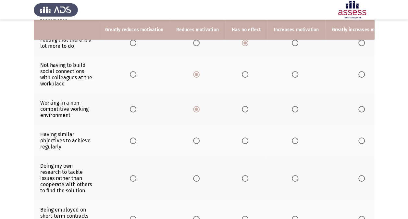
click at [197, 139] on span "Select an option" at bounding box center [196, 140] width 6 height 6
click at [197, 139] on input "Select an option" at bounding box center [196, 140] width 6 height 6
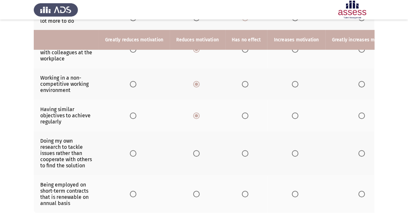
scroll to position [184, 0]
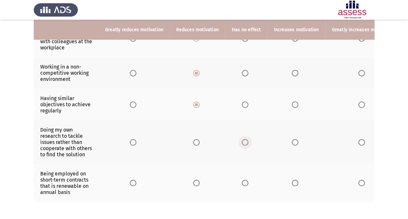
click at [242, 141] on span "Select an option" at bounding box center [245, 142] width 6 height 6
click at [242, 141] on input "Select an option" at bounding box center [245, 142] width 6 height 6
click at [194, 179] on span "Select an option" at bounding box center [196, 182] width 6 height 6
click at [194, 179] on input "Select an option" at bounding box center [196, 182] width 6 height 6
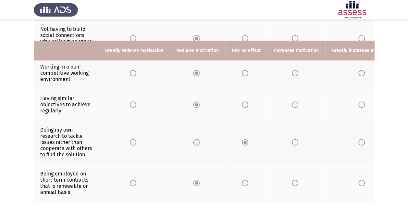
scroll to position [214, 0]
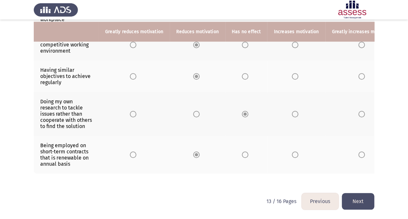
click at [351, 199] on button "Next" at bounding box center [358, 201] width 32 height 17
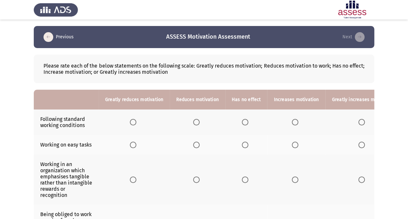
click at [242, 118] on th at bounding box center [246, 121] width 42 height 25
click at [244, 123] on span "Select an option" at bounding box center [245, 122] width 6 height 6
click at [244, 123] on input "Select an option" at bounding box center [245, 122] width 6 height 6
click at [245, 145] on span "Select an option" at bounding box center [245, 144] width 6 height 6
click at [245, 145] on input "Select an option" at bounding box center [245, 144] width 6 height 6
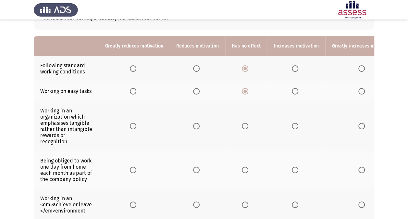
scroll to position [54, 0]
click at [56, 142] on td "Working in an organization which emphasises tangible rather than intangible rew…" at bounding box center [66, 126] width 65 height 50
click at [258, 120] on th at bounding box center [246, 126] width 42 height 50
click at [294, 122] on span "Select an option" at bounding box center [295, 125] width 6 height 6
click at [294, 122] on input "Select an option" at bounding box center [295, 125] width 6 height 6
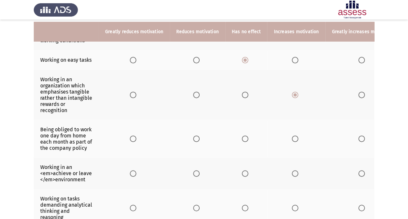
scroll to position [87, 0]
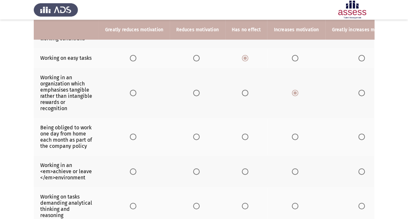
click at [75, 145] on td "Being obliged to work one day from home each month as part of the company policy" at bounding box center [66, 137] width 65 height 38
click at [358, 136] on span "Select an option" at bounding box center [361, 136] width 6 height 6
click at [358, 136] on input "Select an option" at bounding box center [361, 136] width 6 height 6
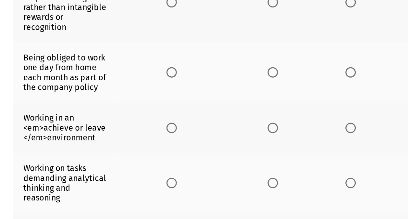
scroll to position [132, 0]
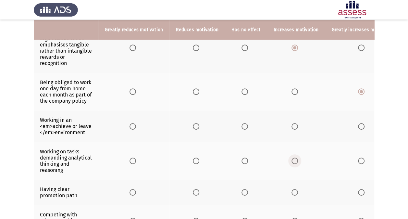
click at [291, 157] on span "Select an option" at bounding box center [294, 160] width 6 height 6
click at [291, 157] on input "Select an option" at bounding box center [294, 160] width 6 height 6
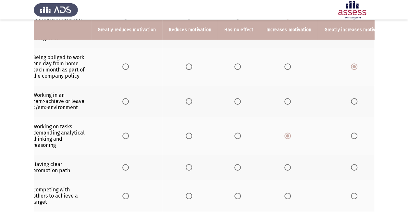
scroll to position [0, 0]
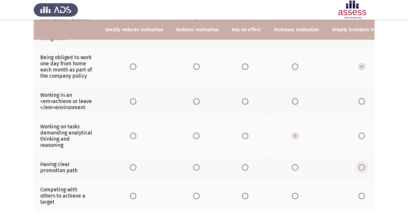
click at [358, 164] on span "Select an option" at bounding box center [361, 167] width 6 height 6
click at [358, 164] on input "Select an option" at bounding box center [361, 167] width 6 height 6
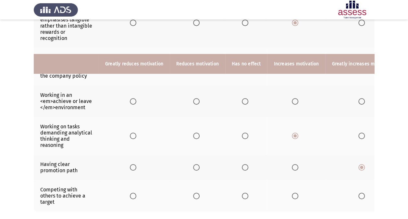
scroll to position [197, 0]
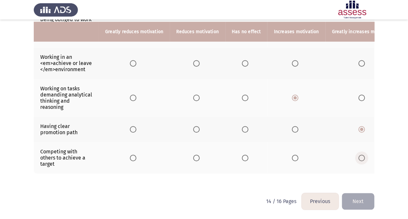
click at [358, 154] on span "Select an option" at bounding box center [361, 157] width 6 height 6
click at [358, 154] on input "Select an option" at bounding box center [361, 157] width 6 height 6
click at [356, 202] on button "Next" at bounding box center [358, 201] width 32 height 17
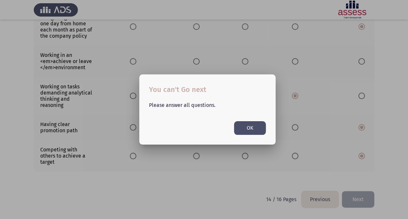
scroll to position [0, 0]
click at [258, 132] on button "OK" at bounding box center [250, 127] width 32 height 13
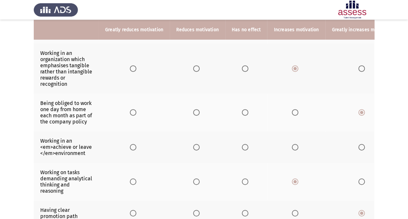
scroll to position [113, 0]
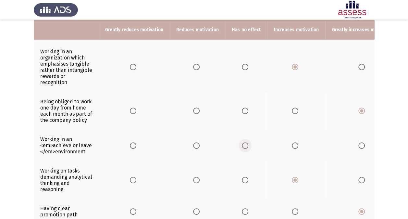
click at [243, 142] on span "Select an option" at bounding box center [245, 145] width 6 height 6
click at [243, 142] on input "Select an option" at bounding box center [245, 145] width 6 height 6
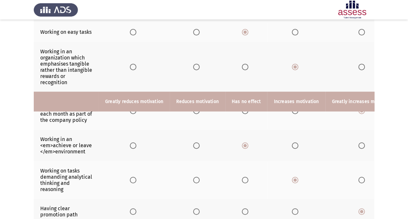
scroll to position [197, 0]
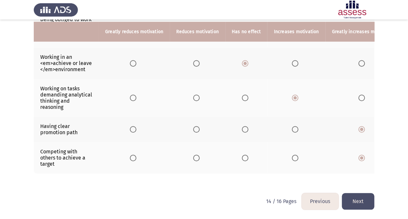
click at [350, 201] on button "Next" at bounding box center [358, 201] width 32 height 17
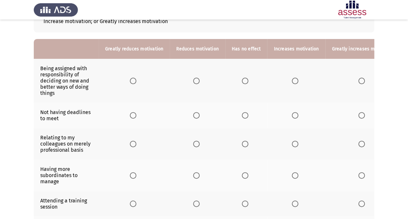
scroll to position [50, 0]
click at [245, 81] on span "Select an option" at bounding box center [245, 81] width 6 height 6
click at [245, 81] on input "Select an option" at bounding box center [245, 81] width 6 height 6
click at [242, 116] on span "Select an option" at bounding box center [245, 115] width 6 height 6
click at [242, 116] on input "Select an option" at bounding box center [245, 115] width 6 height 6
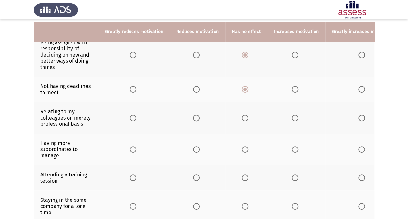
scroll to position [79, 0]
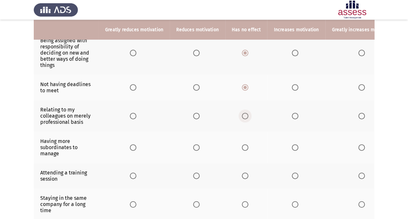
click at [244, 115] on span "Select an option" at bounding box center [245, 116] width 6 height 6
click at [244, 115] on input "Select an option" at bounding box center [245, 116] width 6 height 6
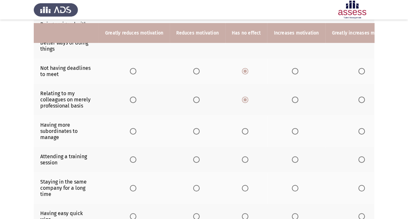
scroll to position [100, 0]
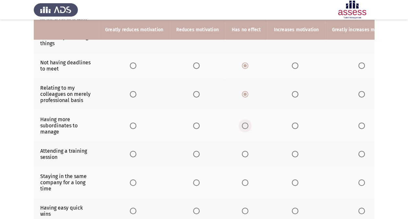
click at [245, 125] on span "Select an option" at bounding box center [245, 125] width 6 height 6
click at [245, 125] on input "Select an option" at bounding box center [245, 125] width 6 height 6
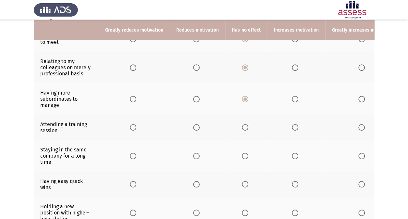
scroll to position [127, 0]
click at [297, 127] on label "Select an option" at bounding box center [296, 127] width 9 height 6
click at [297, 127] on input "Select an option" at bounding box center [295, 127] width 6 height 6
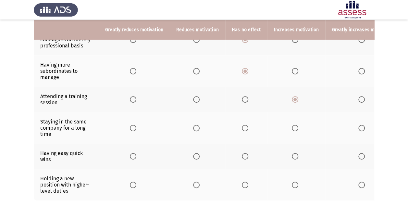
scroll to position [155, 0]
click at [293, 128] on span "Select an option" at bounding box center [295, 127] width 6 height 6
click at [293, 128] on input "Select an option" at bounding box center [295, 127] width 6 height 6
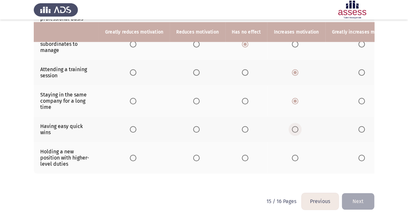
click at [293, 127] on span "Select an option" at bounding box center [295, 129] width 6 height 6
click at [293, 127] on input "Select an option" at bounding box center [295, 129] width 6 height 6
click at [358, 156] on span "Select an option" at bounding box center [361, 157] width 6 height 6
click at [358, 156] on input "Select an option" at bounding box center [361, 157] width 6 height 6
click at [351, 198] on button "Next" at bounding box center [358, 201] width 32 height 17
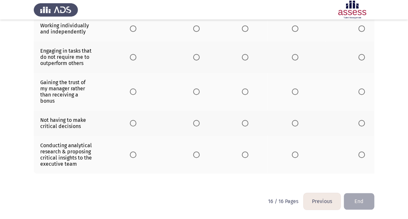
scroll to position [0, 0]
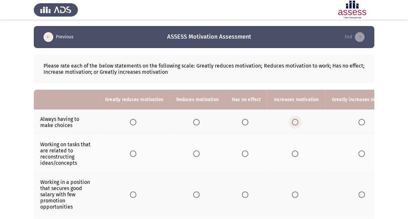
click at [293, 124] on span "Select an option" at bounding box center [295, 122] width 6 height 6
click at [293, 124] on input "Select an option" at bounding box center [295, 122] width 6 height 6
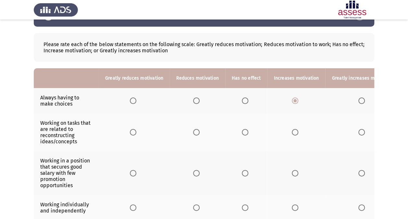
scroll to position [22, 0]
click at [292, 132] on span "Select an option" at bounding box center [295, 131] width 6 height 6
click at [292, 132] on input "Select an option" at bounding box center [295, 131] width 6 height 6
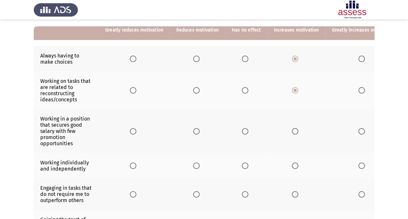
scroll to position [64, 0]
click at [358, 128] on span "Select an option" at bounding box center [361, 131] width 6 height 6
click at [358, 128] on input "Select an option" at bounding box center [361, 131] width 6 height 6
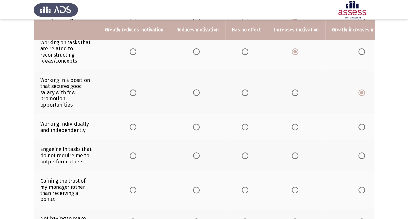
scroll to position [103, 0]
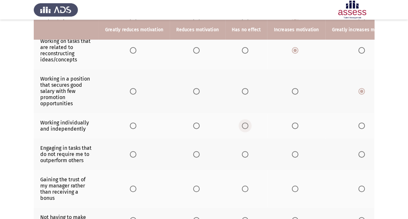
click at [244, 124] on span "Select an option" at bounding box center [245, 125] width 6 height 6
click at [244, 124] on input "Select an option" at bounding box center [245, 125] width 6 height 6
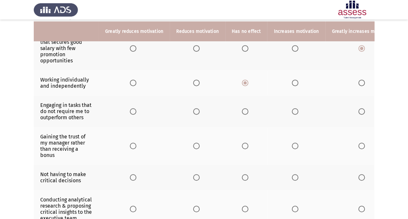
scroll to position [148, 0]
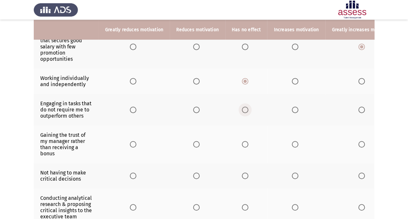
click at [245, 107] on span "Select an option" at bounding box center [245, 109] width 6 height 6
click at [245, 107] on input "Select an option" at bounding box center [245, 109] width 6 height 6
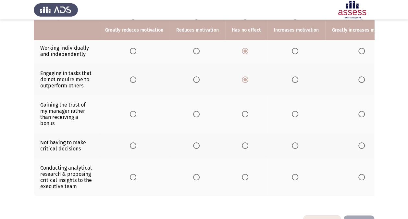
scroll to position [178, 0]
click at [296, 112] on label "Select an option" at bounding box center [296, 113] width 9 height 6
click at [296, 112] on input "Select an option" at bounding box center [295, 113] width 6 height 6
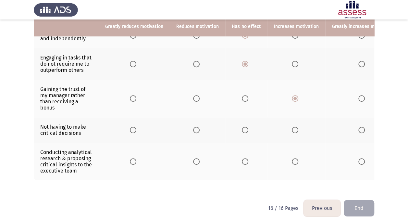
scroll to position [198, 0]
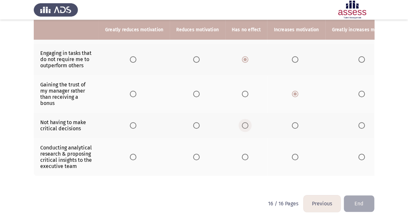
click at [244, 122] on span "Select an option" at bounding box center [245, 125] width 6 height 6
click at [244, 122] on input "Select an option" at bounding box center [245, 125] width 6 height 6
click at [293, 149] on th at bounding box center [296, 157] width 58 height 38
click at [293, 154] on span "Select an option" at bounding box center [295, 156] width 6 height 6
click at [293, 154] on input "Select an option" at bounding box center [295, 156] width 6 height 6
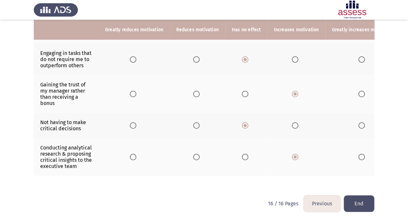
click at [356, 205] on button "End" at bounding box center [359, 203] width 31 height 17
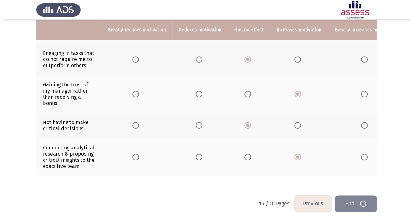
scroll to position [0, 0]
